Goal: Information Seeking & Learning: Learn about a topic

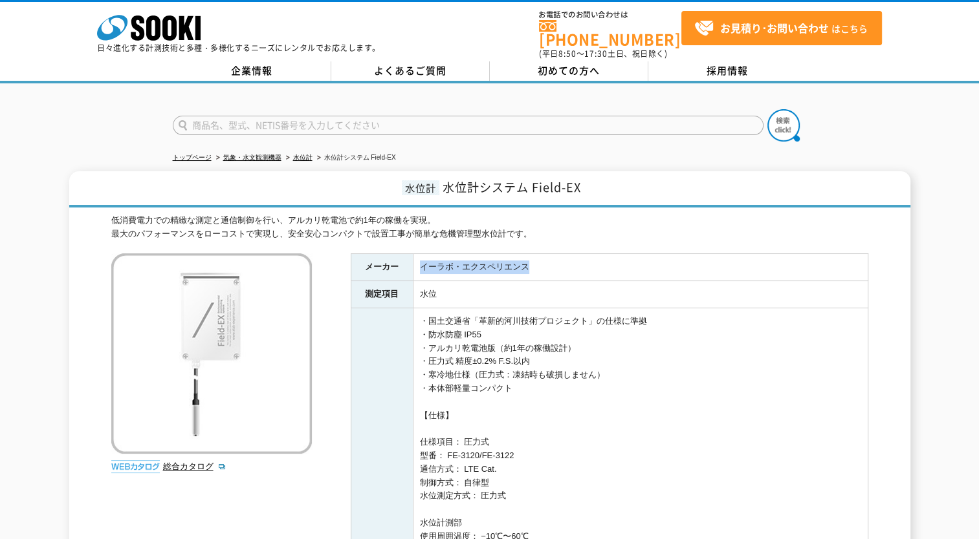
drag, startPoint x: 548, startPoint y: 257, endPoint x: 420, endPoint y: 250, distance: 128.9
click at [420, 254] on td "イーラボ・エクスペリエンス" at bounding box center [640, 267] width 455 height 27
drag, startPoint x: 472, startPoint y: 261, endPoint x: 459, endPoint y: 264, distance: 13.3
